Goal: Find specific page/section: Find specific page/section

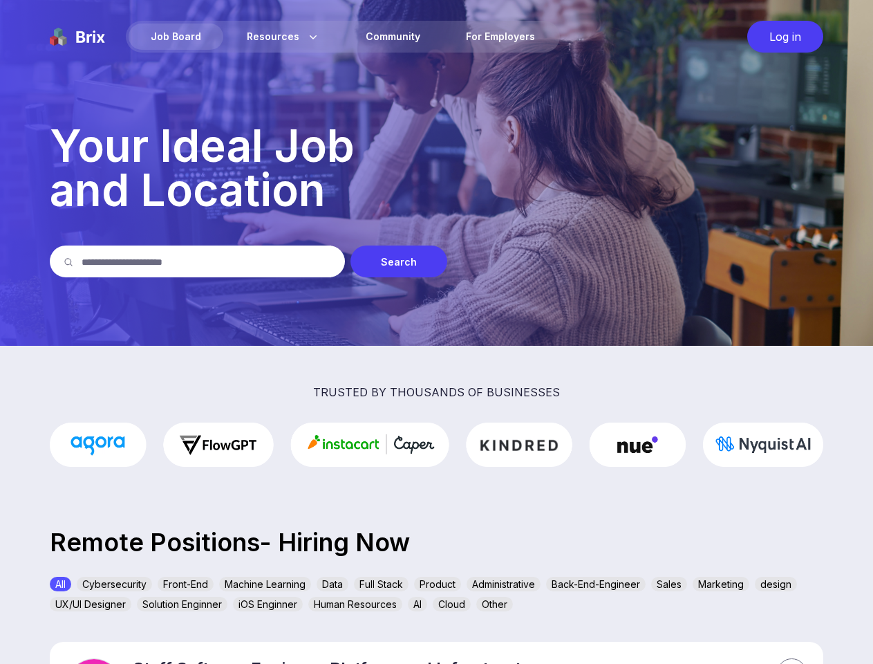
click at [436, 332] on img at bounding box center [436, 173] width 873 height 346
click at [176, 37] on div "Job Board" at bounding box center [176, 37] width 95 height 26
click at [399, 261] on div "Search" at bounding box center [398, 261] width 97 height 32
click at [60, 583] on div "All" at bounding box center [60, 584] width 21 height 15
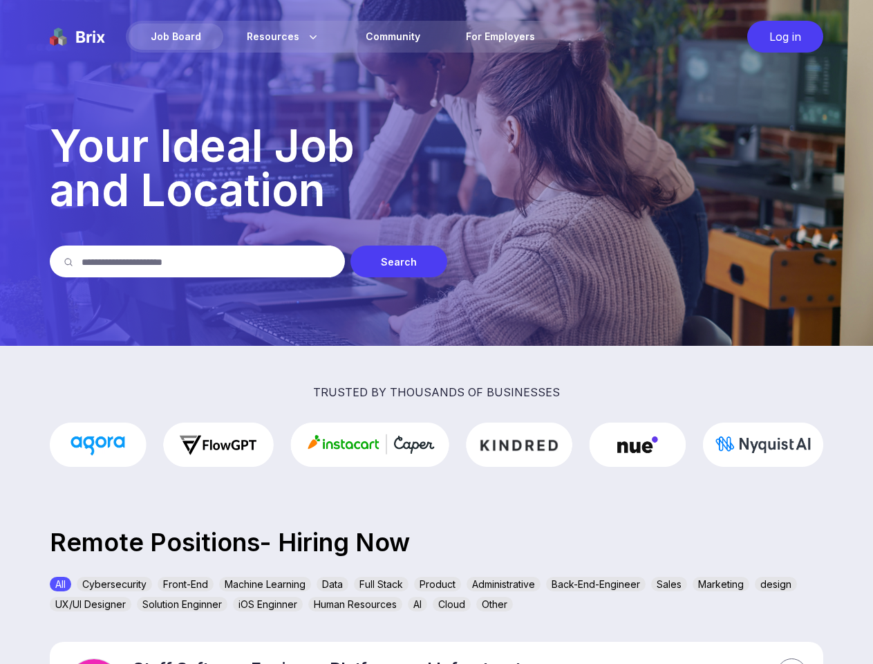
click at [114, 583] on div "Cybersecurity" at bounding box center [114, 584] width 75 height 15
click at [185, 583] on div "Front-End" at bounding box center [186, 584] width 56 height 15
click at [265, 583] on div "Machine Learning" at bounding box center [265, 584] width 92 height 15
click at [333, 583] on div "Data" at bounding box center [333, 584] width 32 height 15
click at [381, 583] on div "Full Stack" at bounding box center [381, 584] width 55 height 15
